Goal: Task Accomplishment & Management: Complete application form

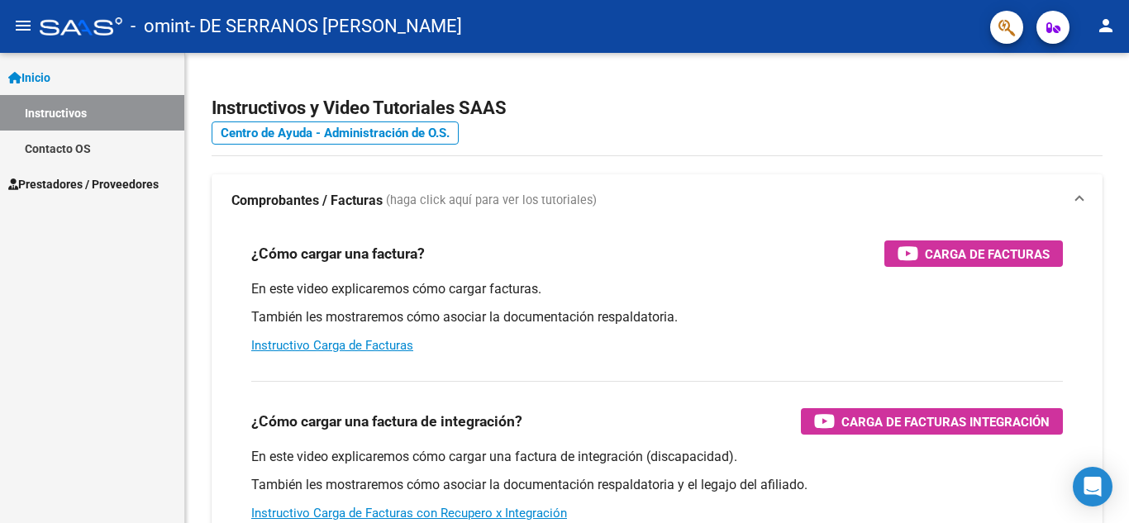
click at [60, 84] on link "Inicio" at bounding box center [92, 78] width 184 height 36
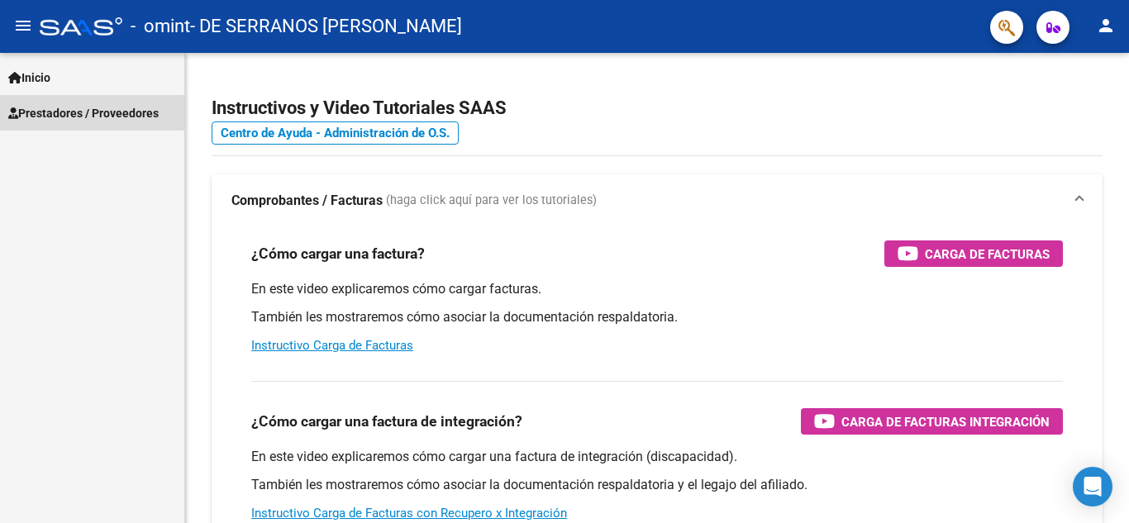
click at [70, 106] on span "Prestadores / Proveedores" at bounding box center [83, 113] width 150 height 18
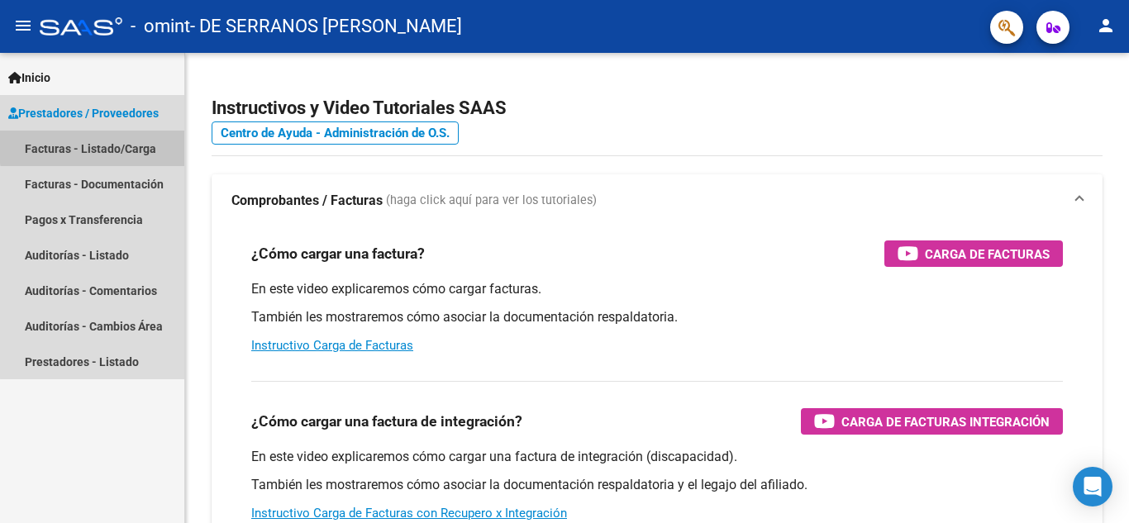
click at [107, 146] on link "Facturas - Listado/Carga" at bounding box center [92, 149] width 184 height 36
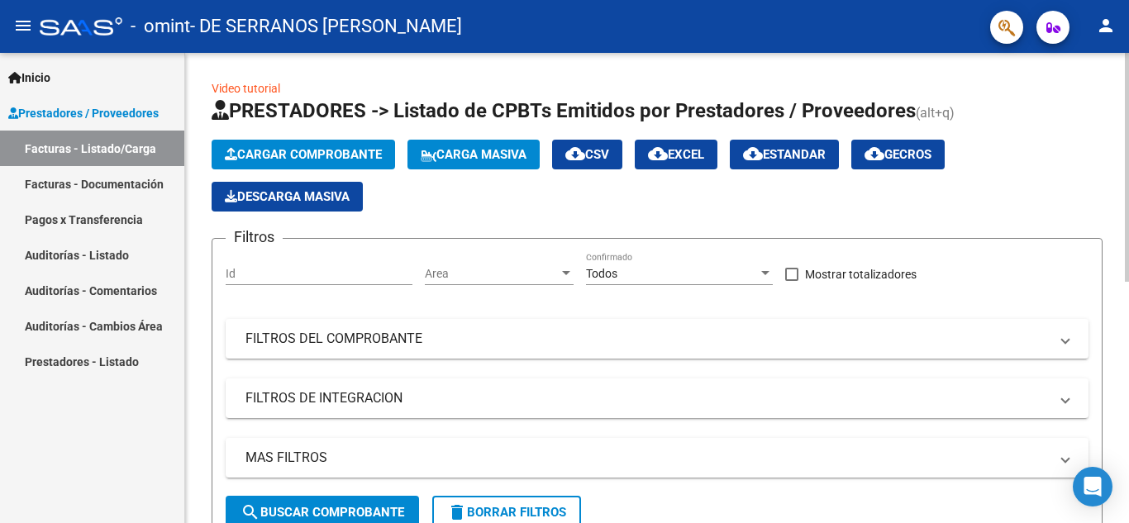
click at [327, 152] on span "Cargar Comprobante" at bounding box center [303, 154] width 157 height 15
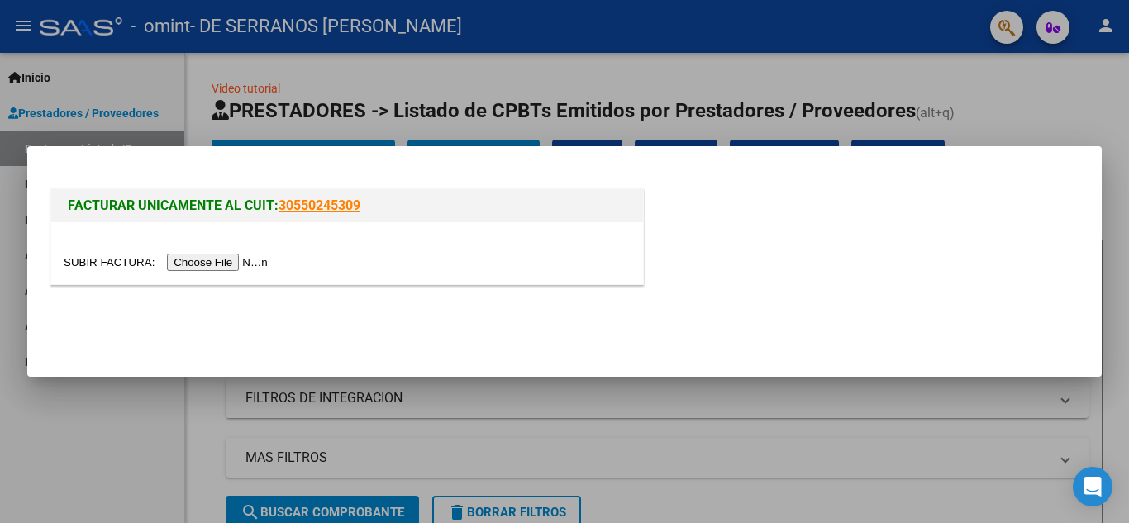
click at [223, 265] on input "file" at bounding box center [168, 262] width 209 height 17
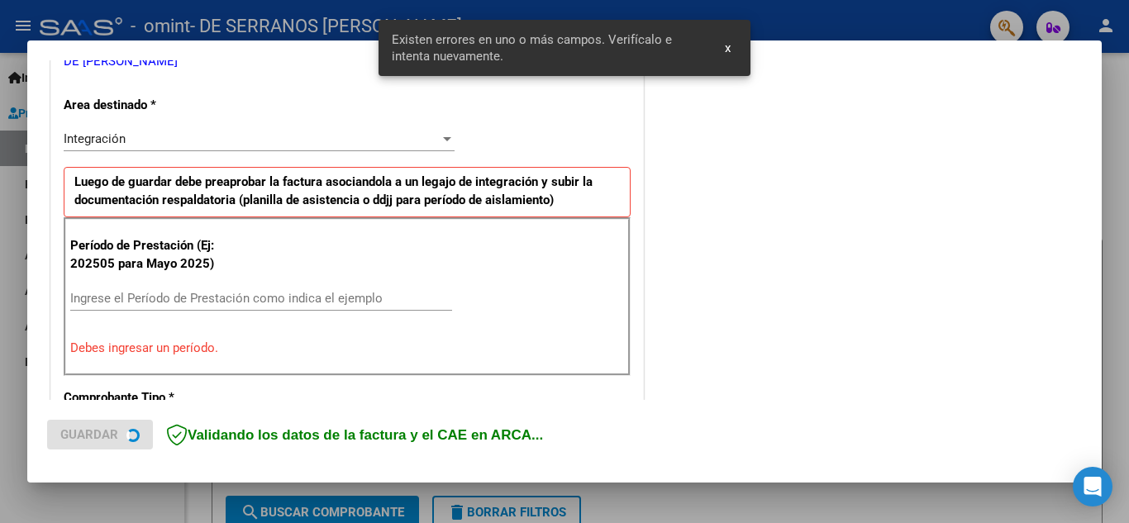
scroll to position [375, 0]
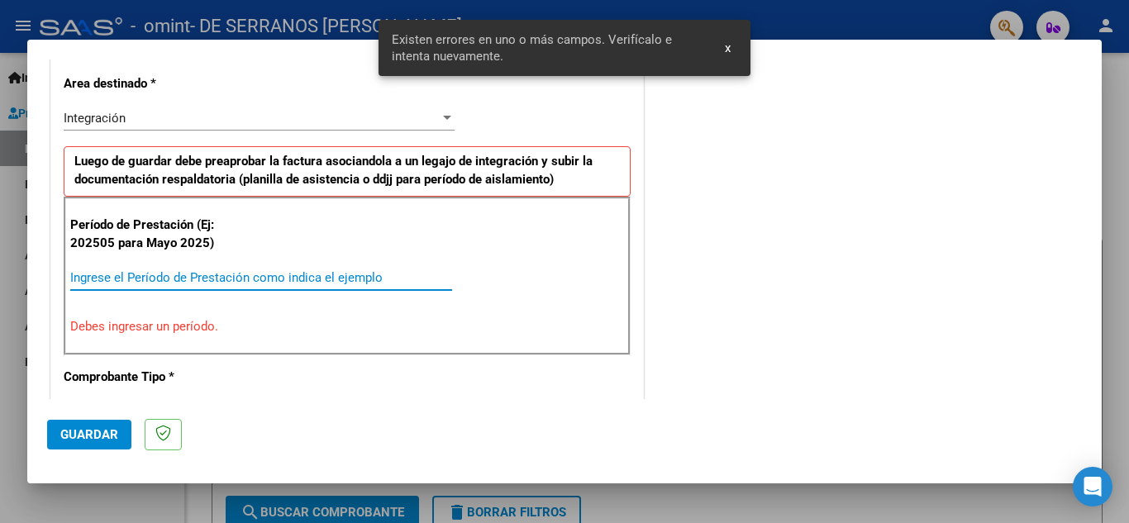
click at [175, 277] on input "Ingrese el Período de Prestación como indica el ejemplo" at bounding box center [261, 277] width 382 height 15
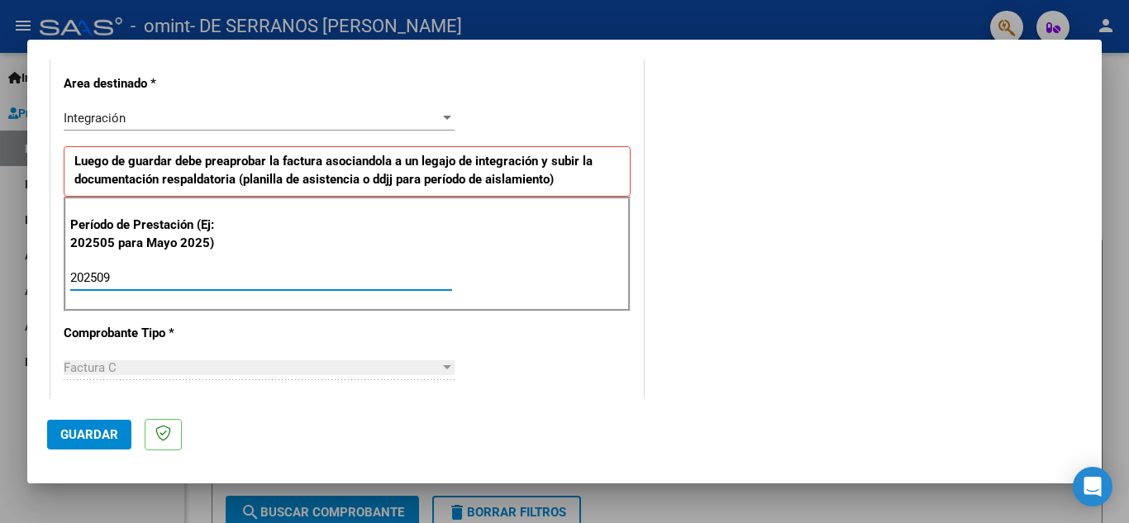
type input "202509"
click at [230, 340] on p "Comprobante Tipo *" at bounding box center [149, 333] width 170 height 19
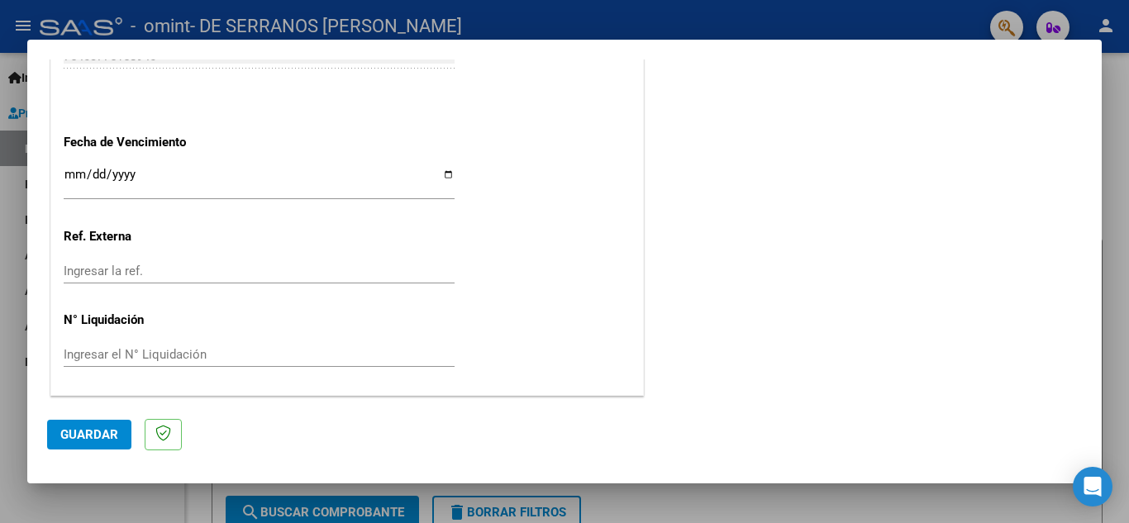
scroll to position [1033, 0]
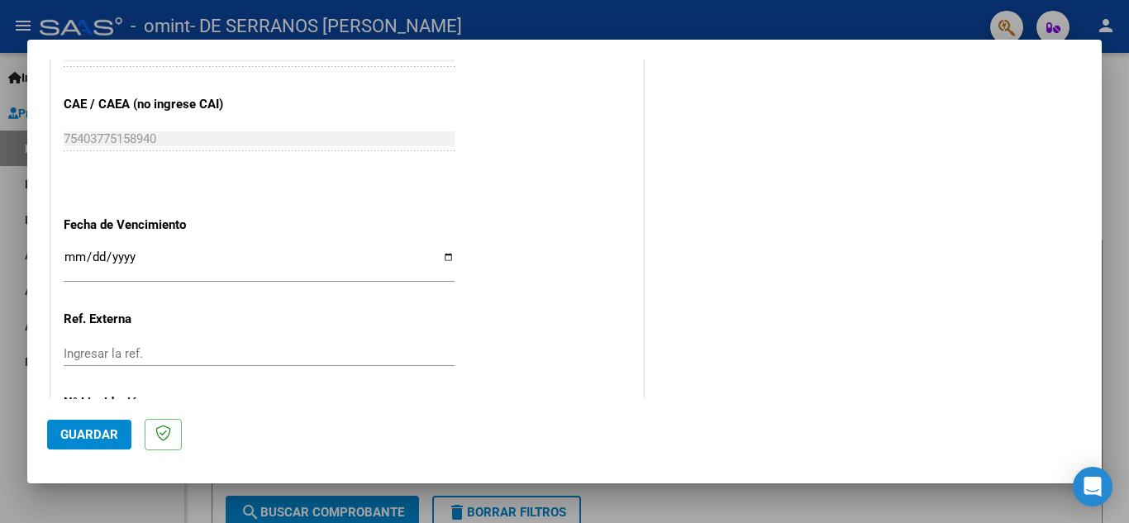
click at [445, 255] on input "Ingresar la fecha" at bounding box center [259, 264] width 391 height 26
click at [442, 254] on input "Ingresar la fecha" at bounding box center [259, 264] width 391 height 26
type input "[DATE]"
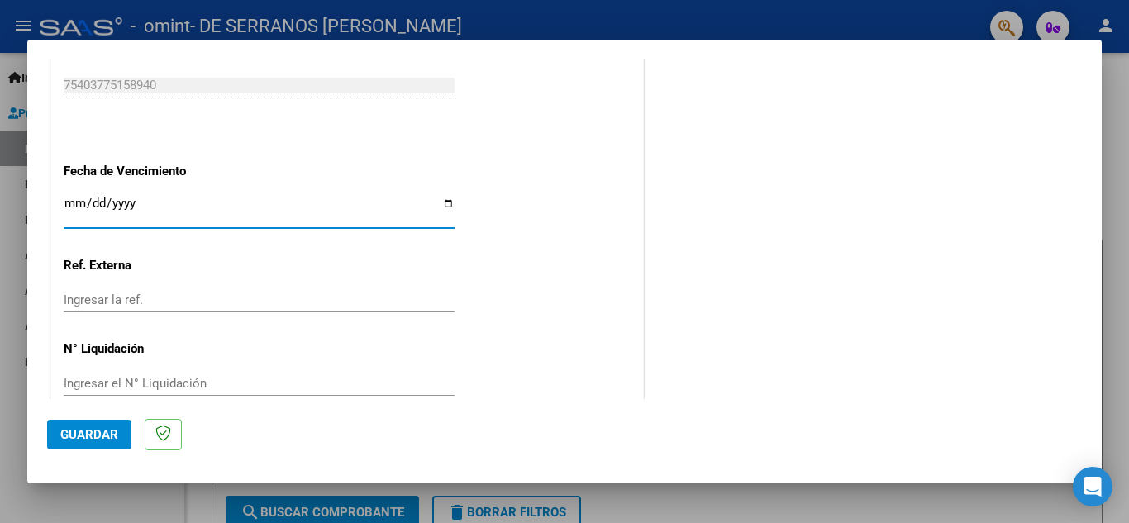
scroll to position [1115, 0]
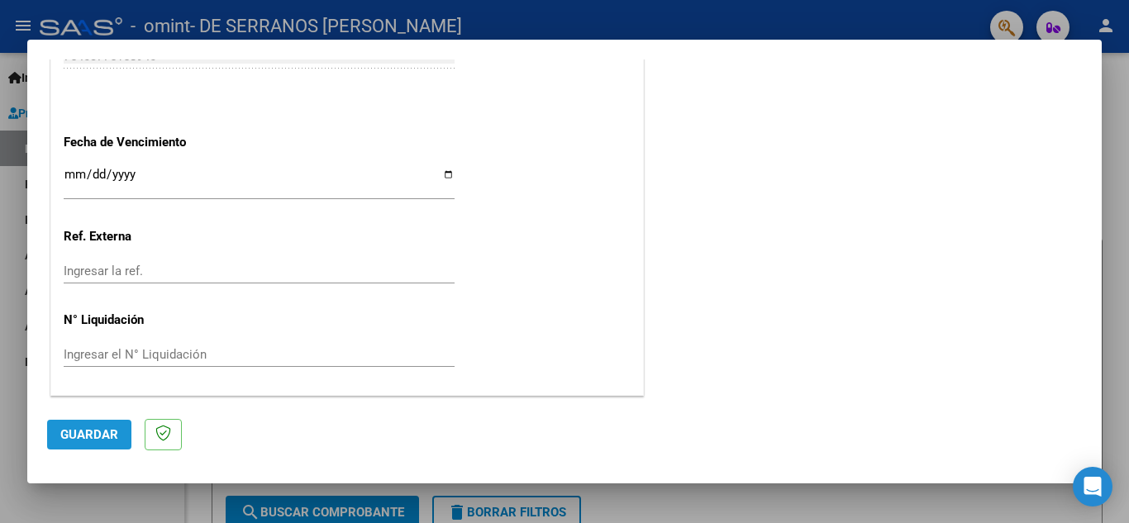
click at [120, 433] on button "Guardar" at bounding box center [89, 435] width 84 height 30
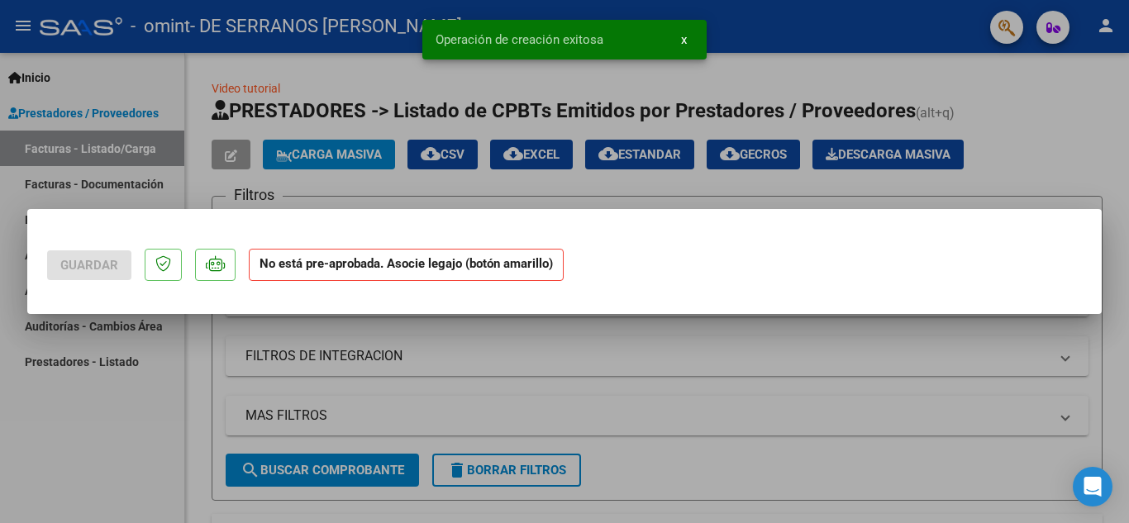
scroll to position [0, 0]
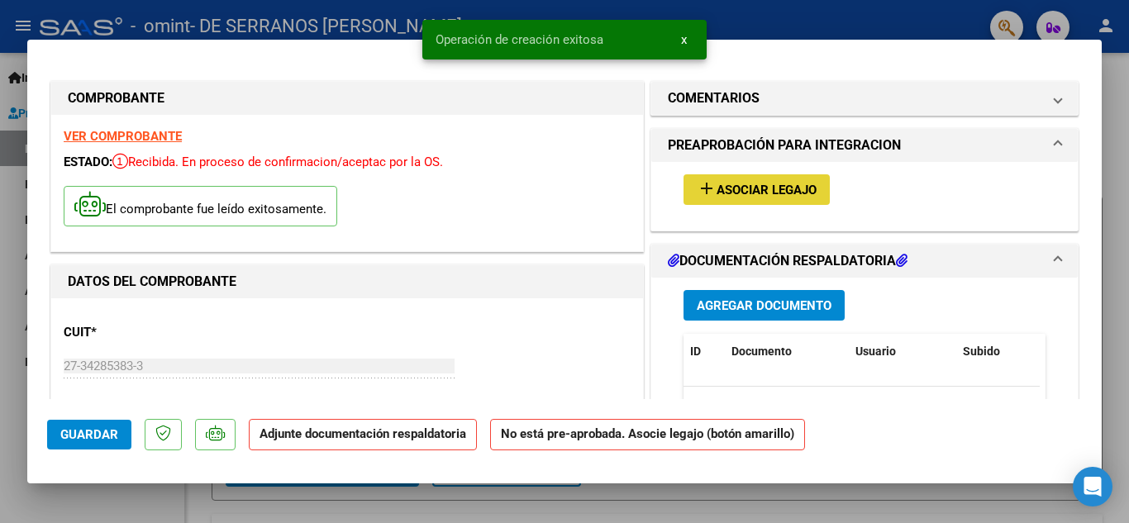
click at [763, 191] on span "Asociar Legajo" at bounding box center [767, 190] width 100 height 15
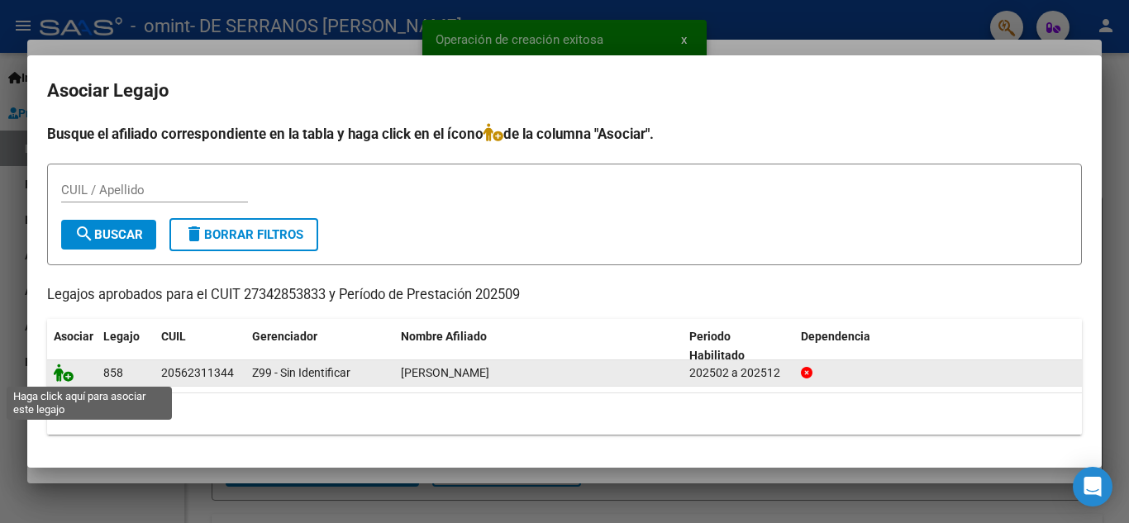
click at [62, 372] on icon at bounding box center [64, 373] width 20 height 18
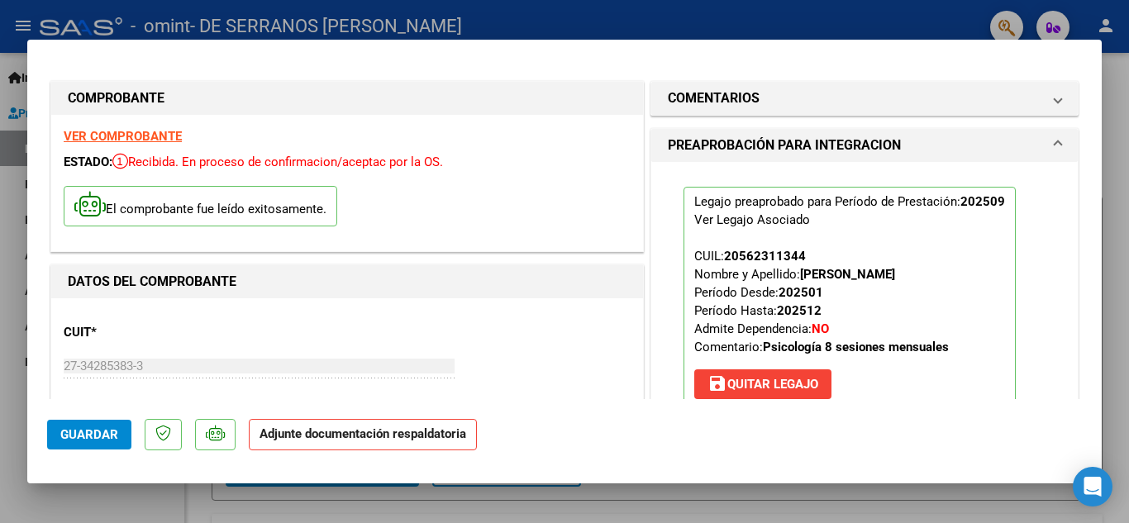
click at [340, 432] on strong "Adjunte documentación respaldatoria" at bounding box center [363, 434] width 207 height 15
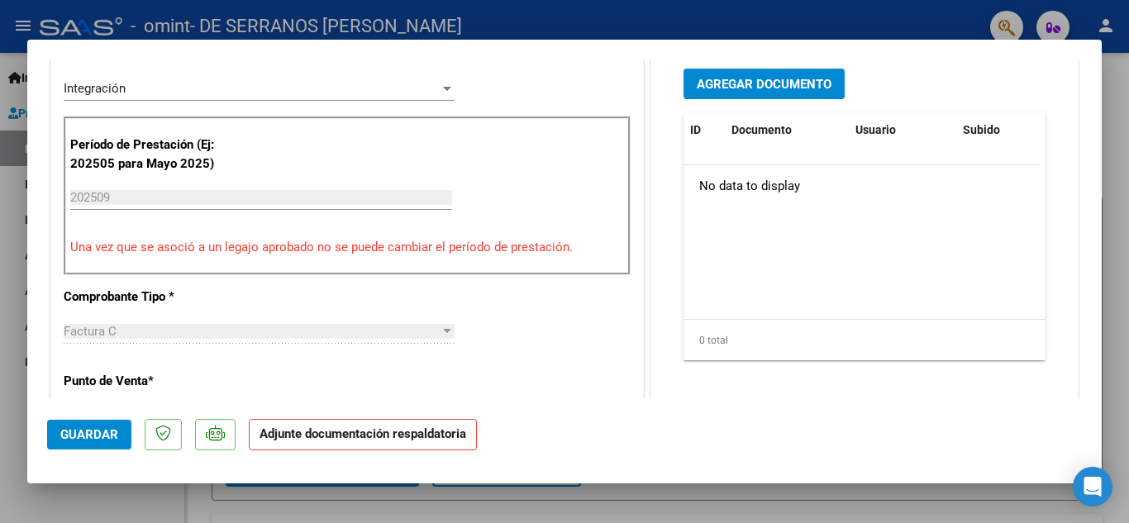
scroll to position [165, 0]
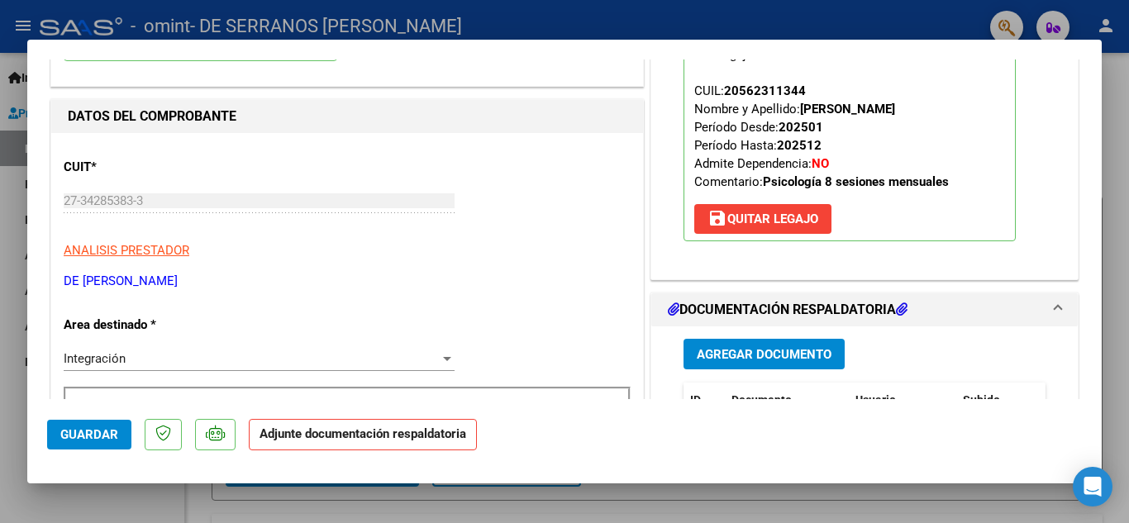
click at [733, 359] on span "Agregar Documento" at bounding box center [764, 354] width 135 height 15
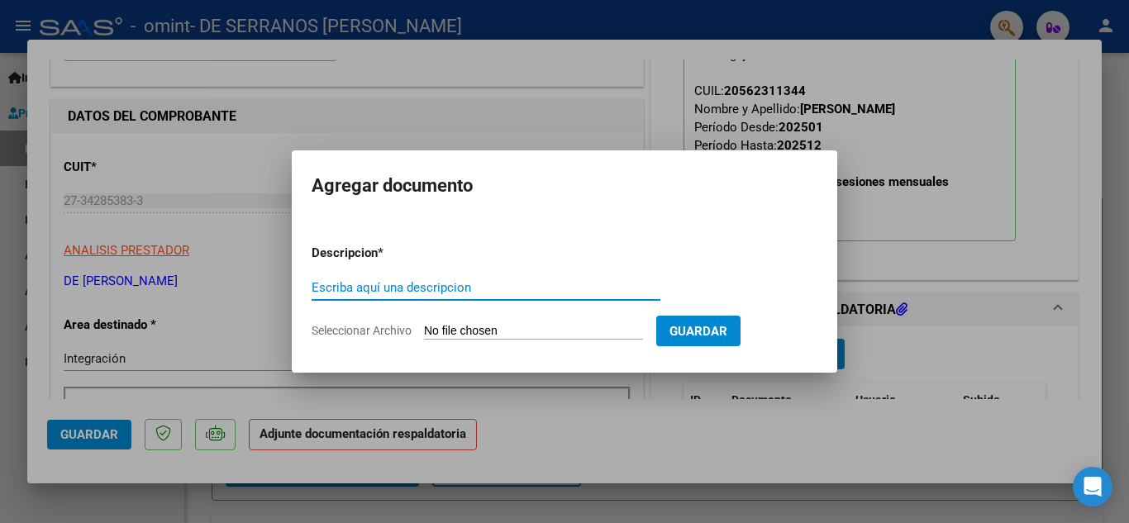
click at [502, 337] on input "Seleccionar Archivo" at bounding box center [533, 332] width 219 height 16
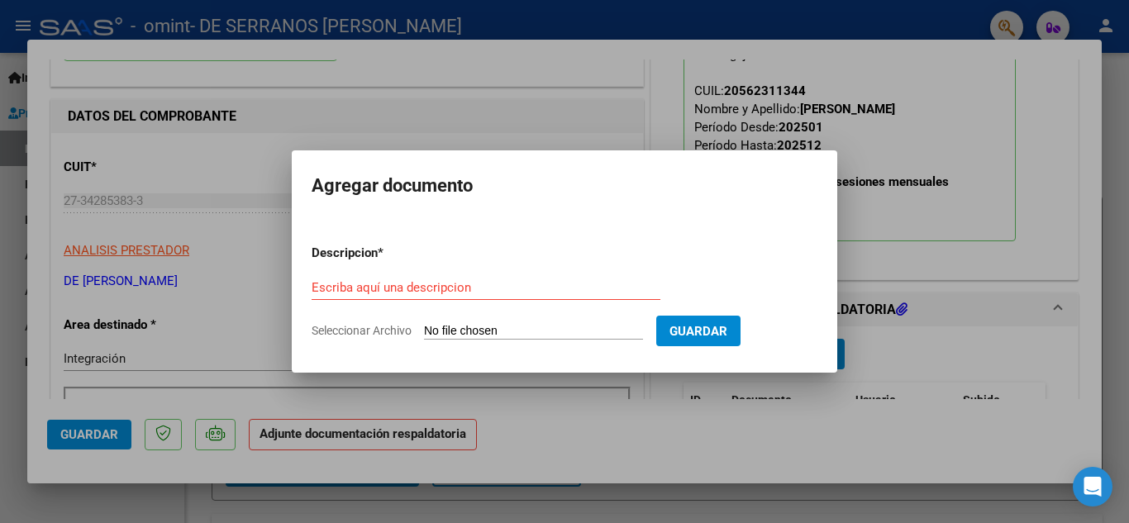
type input "C:\fakepath\[PERSON_NAME] [DATE].pdf"
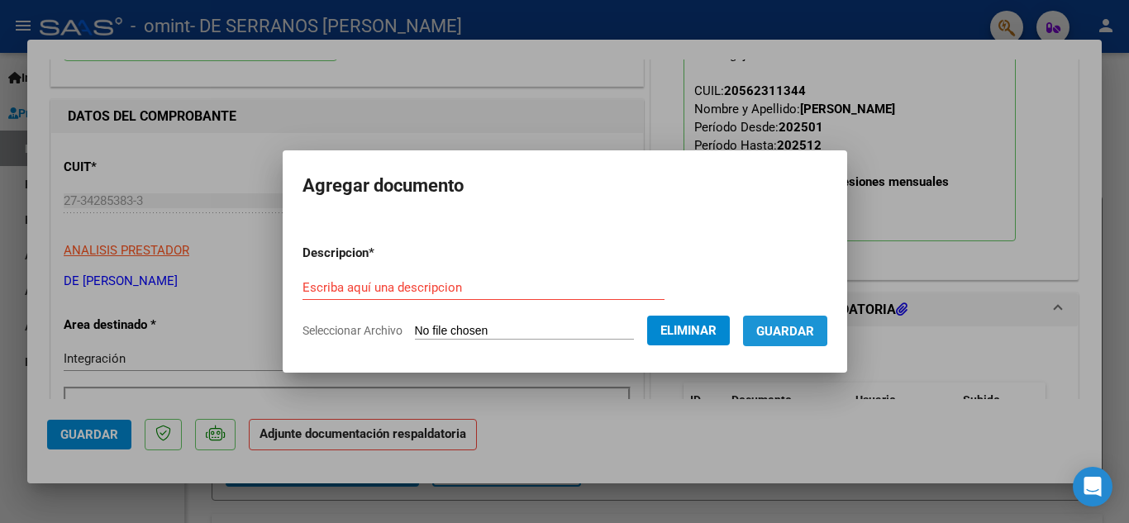
click at [792, 325] on span "Guardar" at bounding box center [786, 331] width 58 height 15
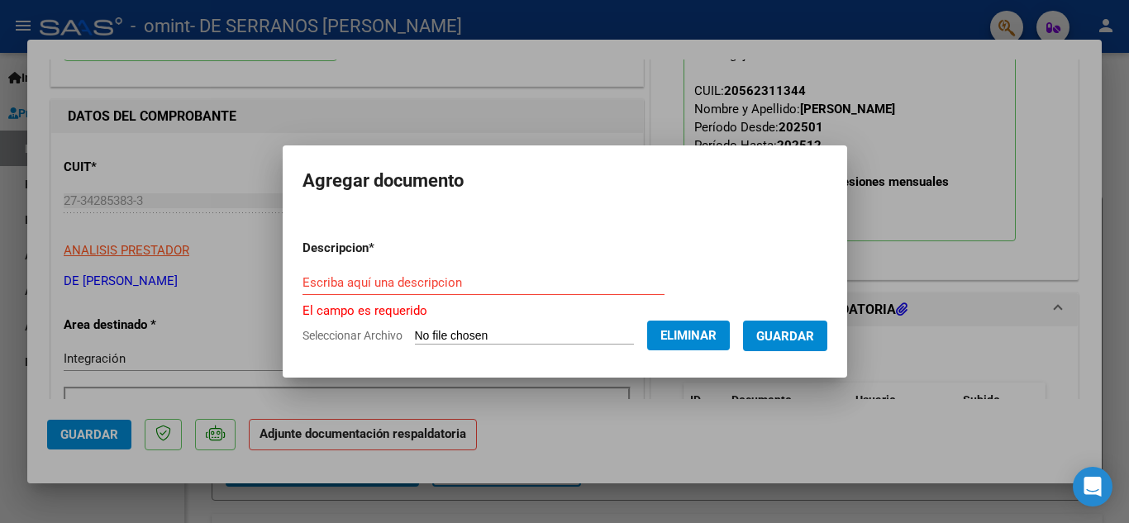
click at [377, 269] on form "Descripcion * Escriba aquí una descripcion El campo es requerido Seleccionar Ar…" at bounding box center [565, 292] width 525 height 131
click at [380, 281] on input "Escriba aquí una descripcion" at bounding box center [484, 282] width 362 height 15
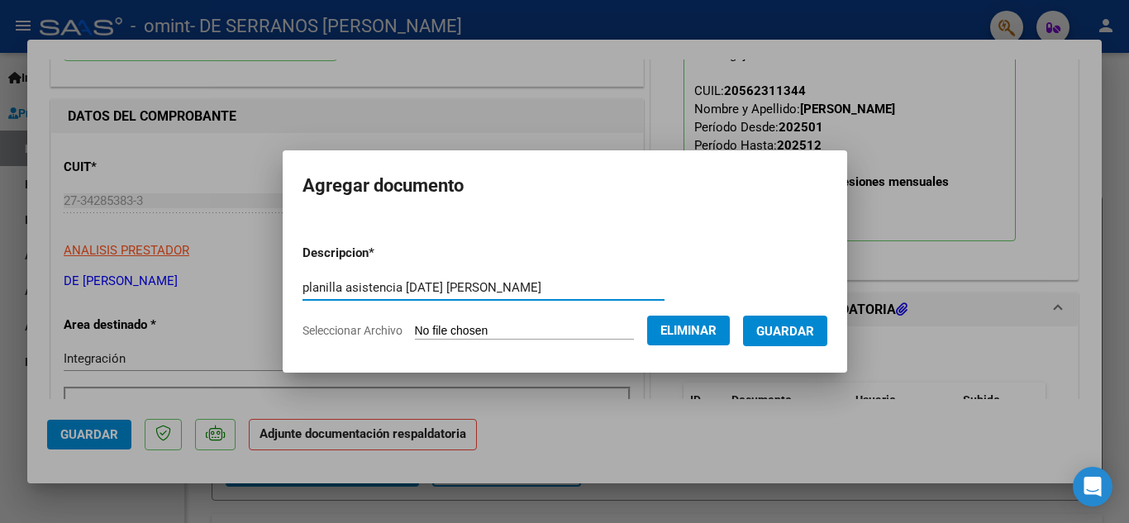
type input "planilla asistencia [DATE] [PERSON_NAME]"
click at [780, 332] on span "Guardar" at bounding box center [786, 331] width 58 height 15
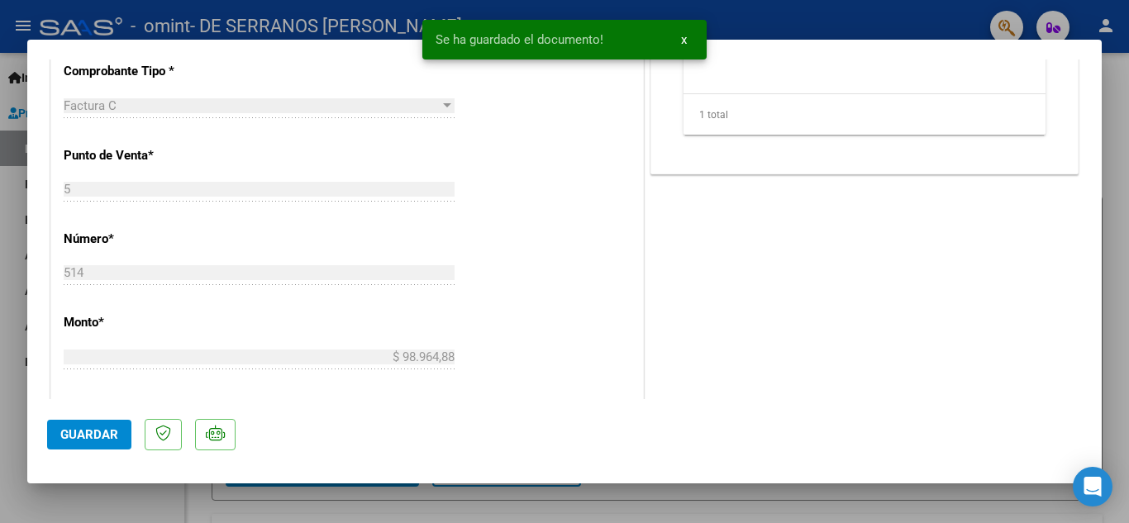
scroll to position [1140, 0]
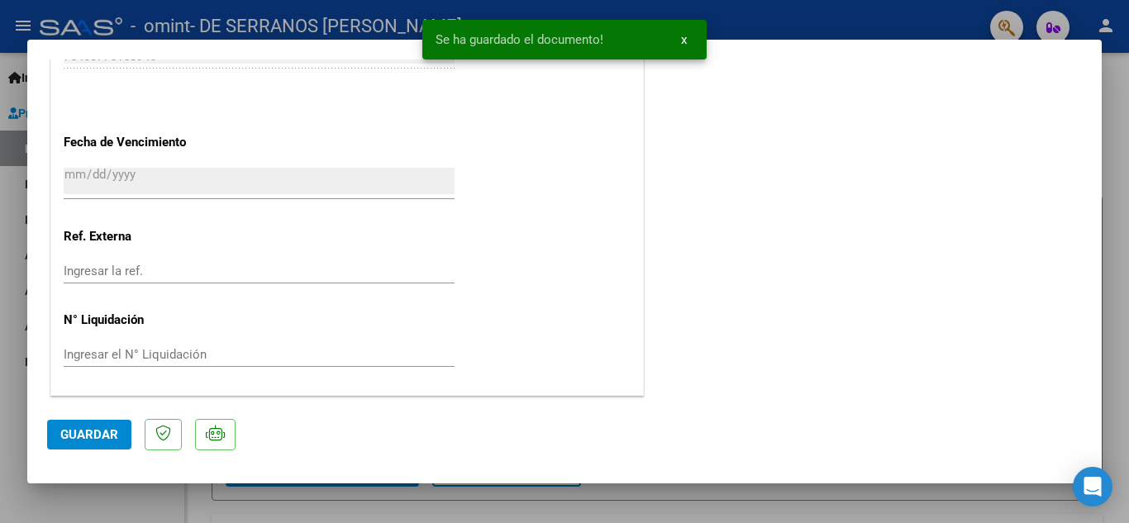
click at [90, 429] on span "Guardar" at bounding box center [89, 434] width 58 height 15
click at [100, 439] on span "Guardar" at bounding box center [89, 434] width 58 height 15
click at [103, 439] on span "Guardar" at bounding box center [89, 434] width 58 height 15
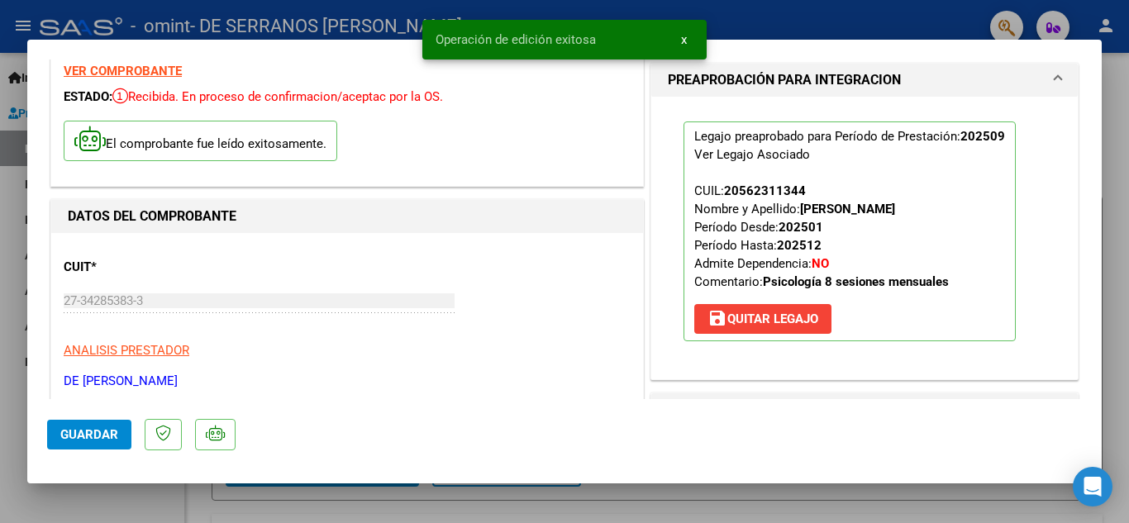
scroll to position [0, 0]
